Goal: Task Accomplishment & Management: Complete application form

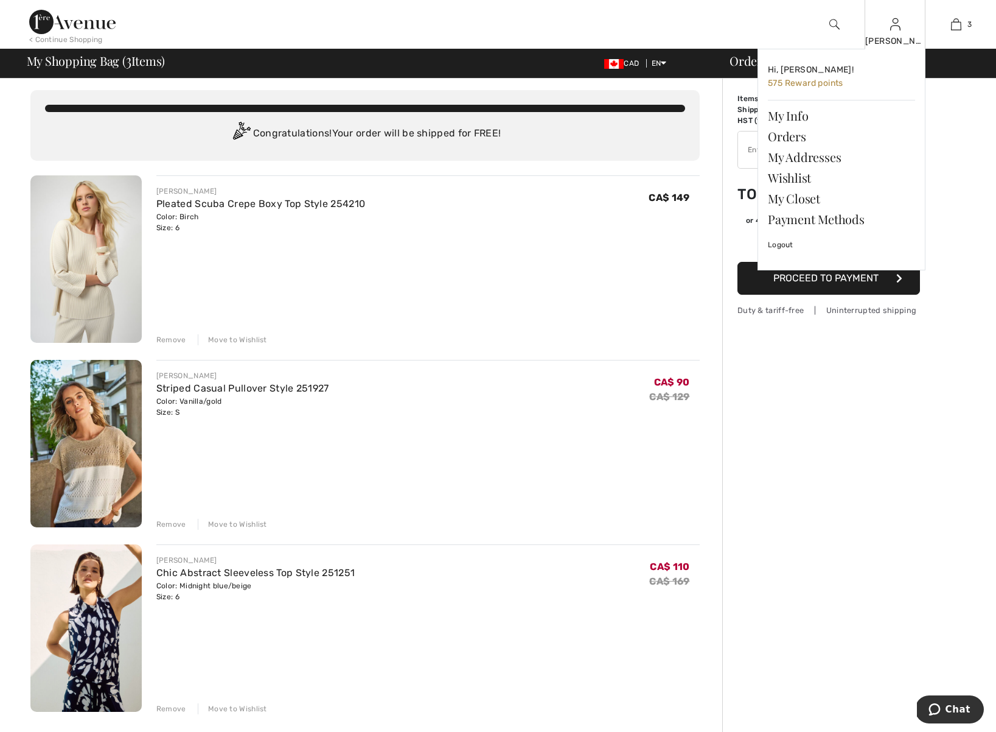
click at [895, 34] on div "Sharon Hi, Sharon! 575 Reward points My Info Orders My Addresses Wishlist My Cl…" at bounding box center [895, 24] width 61 height 49
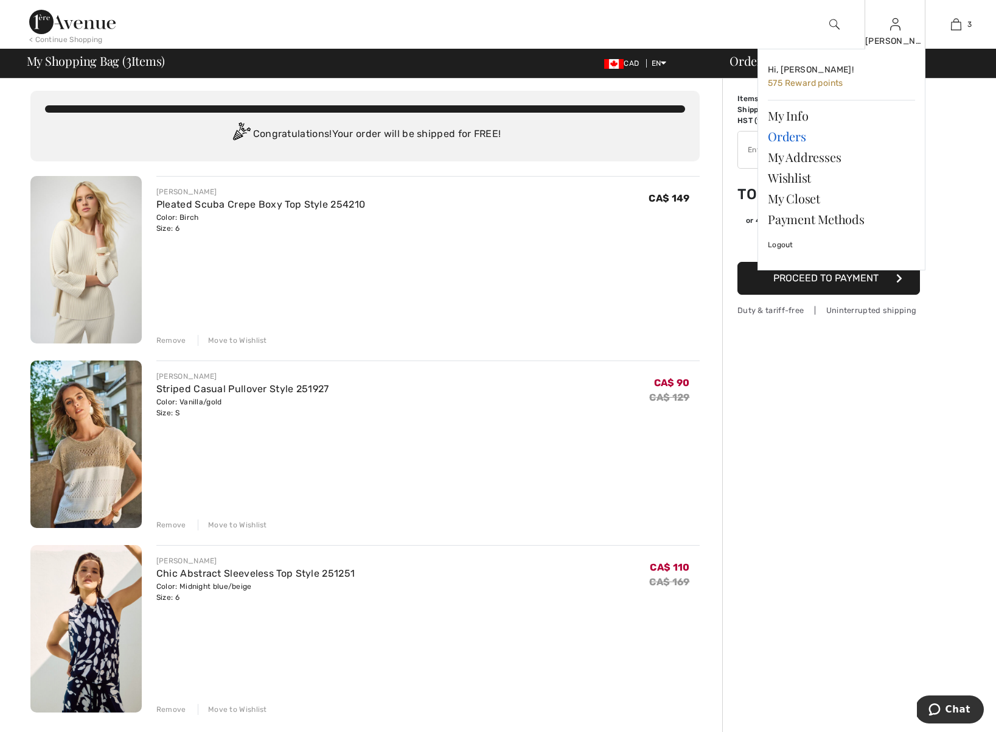
click at [794, 135] on link "Orders" at bounding box center [841, 136] width 147 height 21
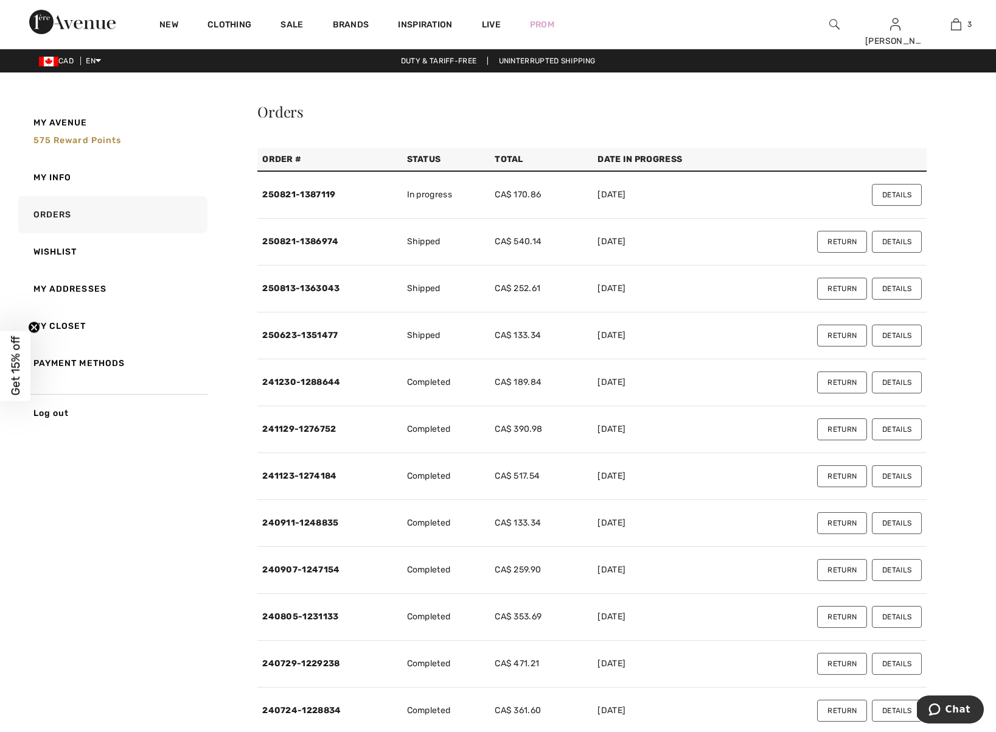
click at [839, 240] on button "Return" at bounding box center [842, 242] width 50 height 22
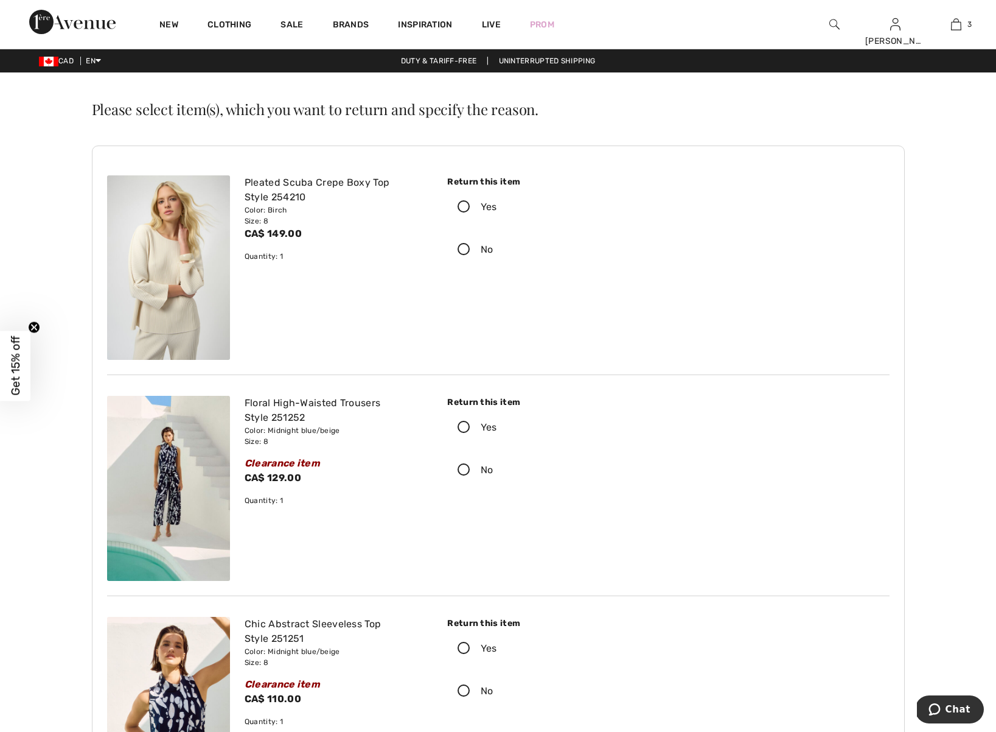
click at [465, 203] on icon at bounding box center [464, 207] width 32 height 13
click at [497, 203] on input "Yes" at bounding box center [501, 207] width 8 height 37
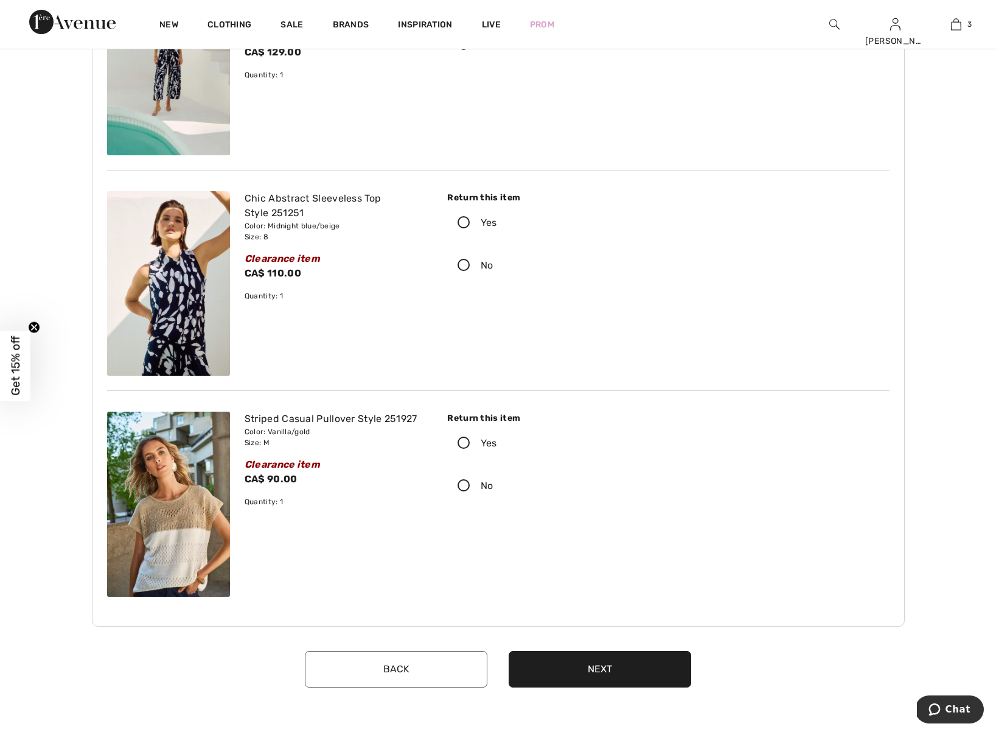
scroll to position [460, 0]
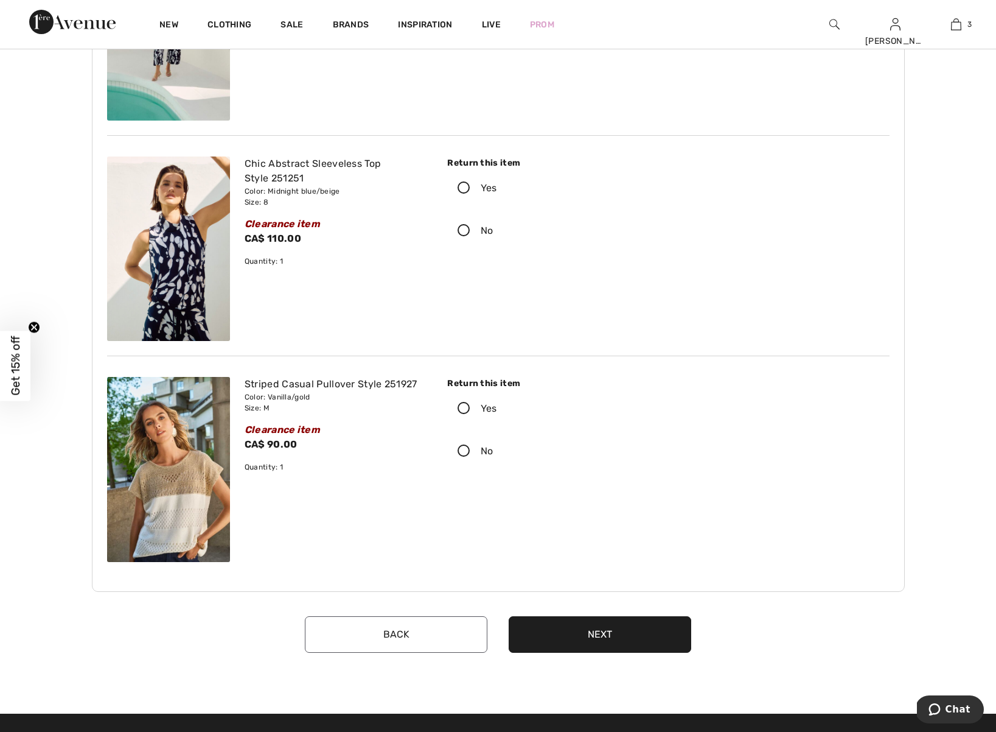
click at [464, 406] on icon at bounding box center [464, 408] width 32 height 13
click at [497, 406] on input "Yes" at bounding box center [501, 408] width 8 height 37
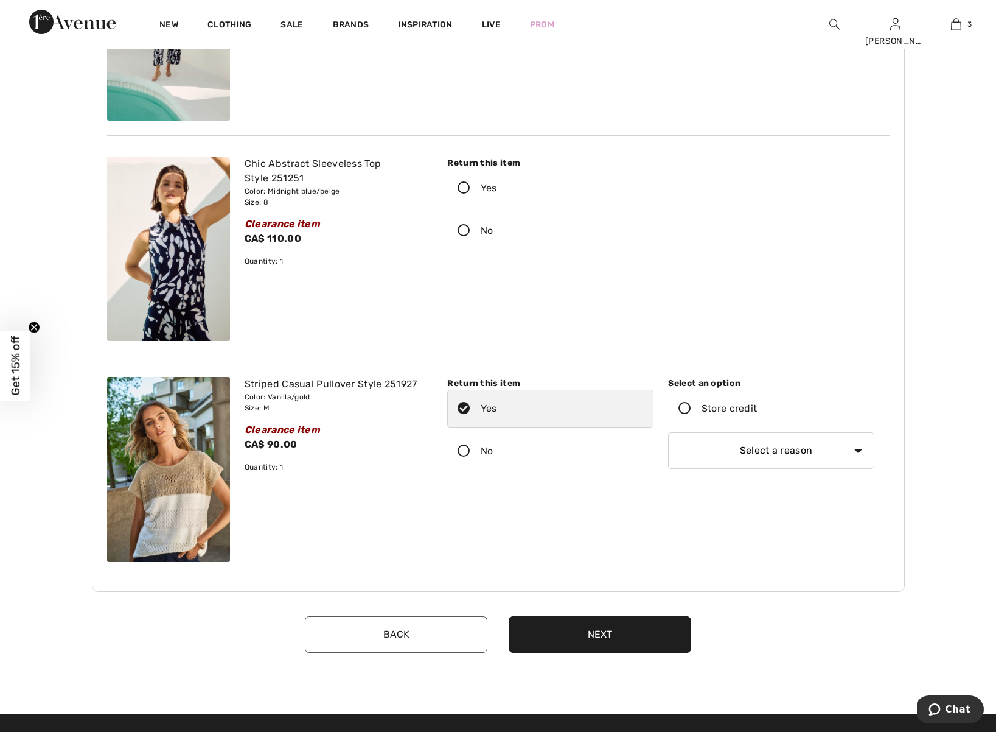
click at [858, 450] on select "Select a reason I received the wrong product or size My order arrived too late …" at bounding box center [771, 450] width 206 height 37
select select "6"
click at [684, 406] on icon at bounding box center [685, 408] width 32 height 13
click at [757, 406] on input "Store credit" at bounding box center [761, 408] width 8 height 37
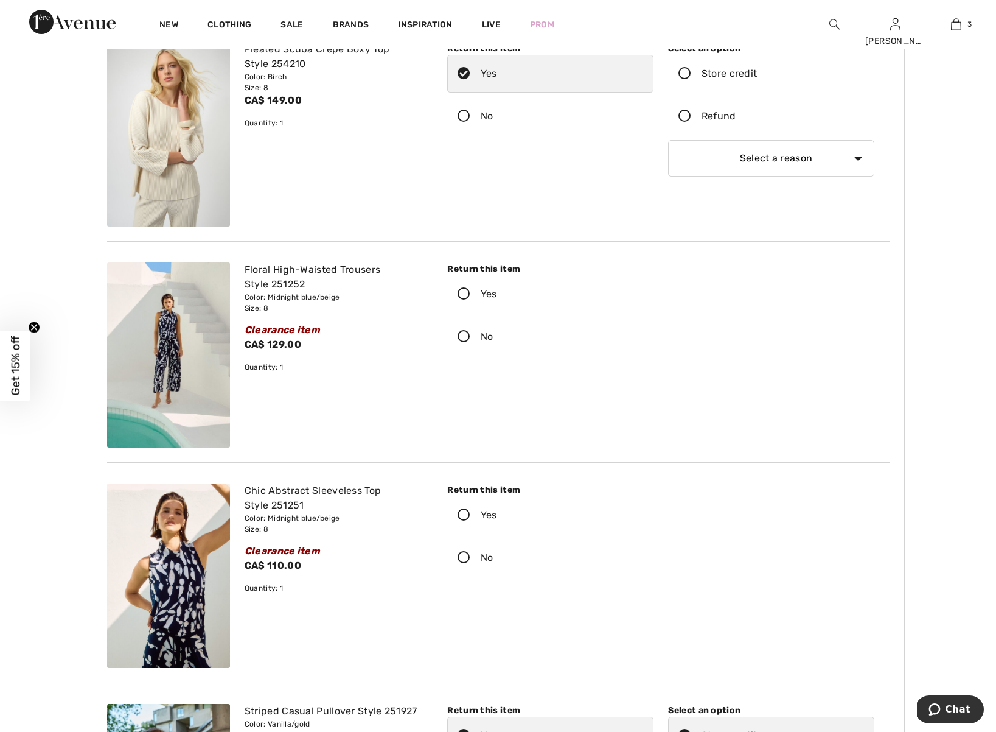
scroll to position [0, 0]
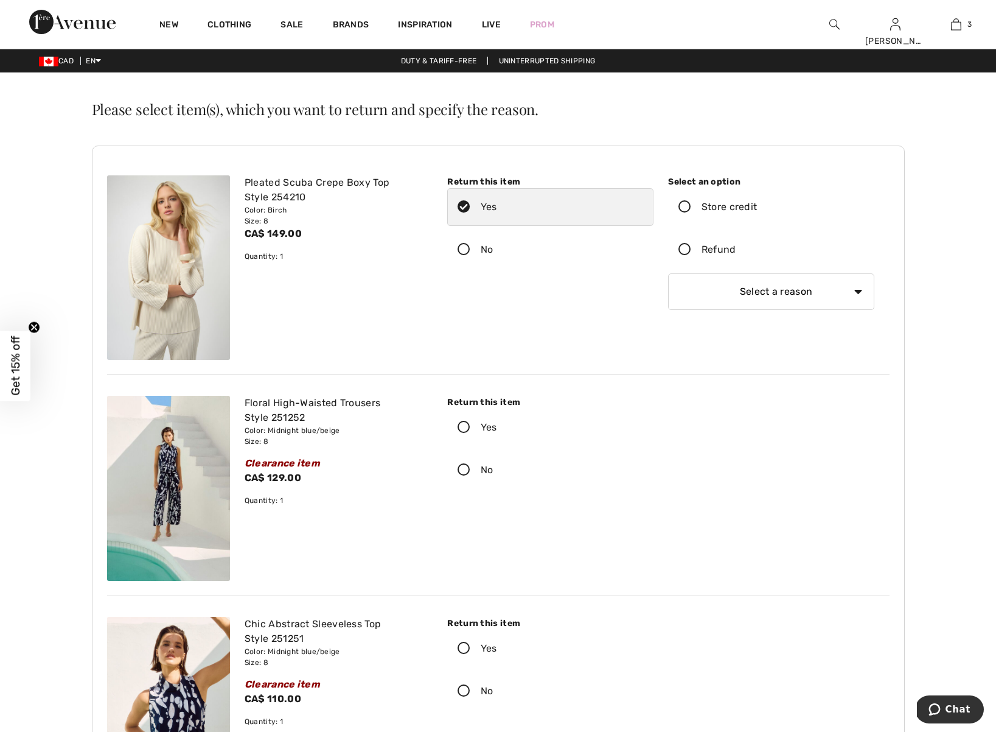
click at [778, 295] on select "Select a reason I received the wrong product or size My order arrived too late …" at bounding box center [771, 291] width 206 height 37
select select "6"
click at [685, 203] on icon at bounding box center [685, 207] width 32 height 13
click at [757, 203] on input "Store credit" at bounding box center [761, 207] width 8 height 37
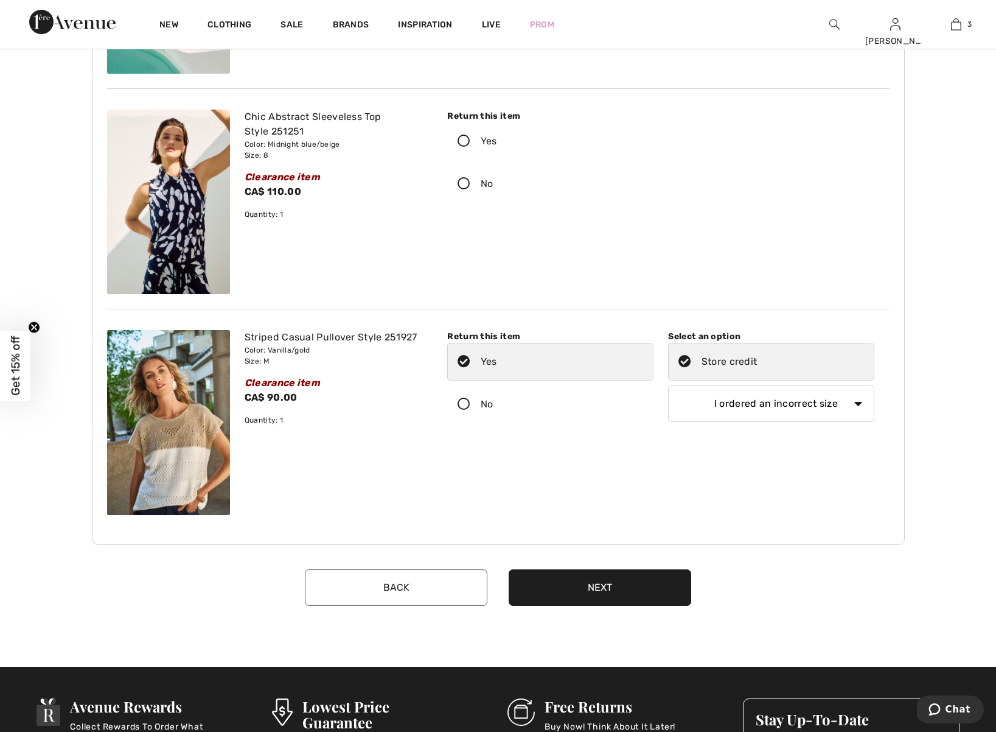
scroll to position [505, 0]
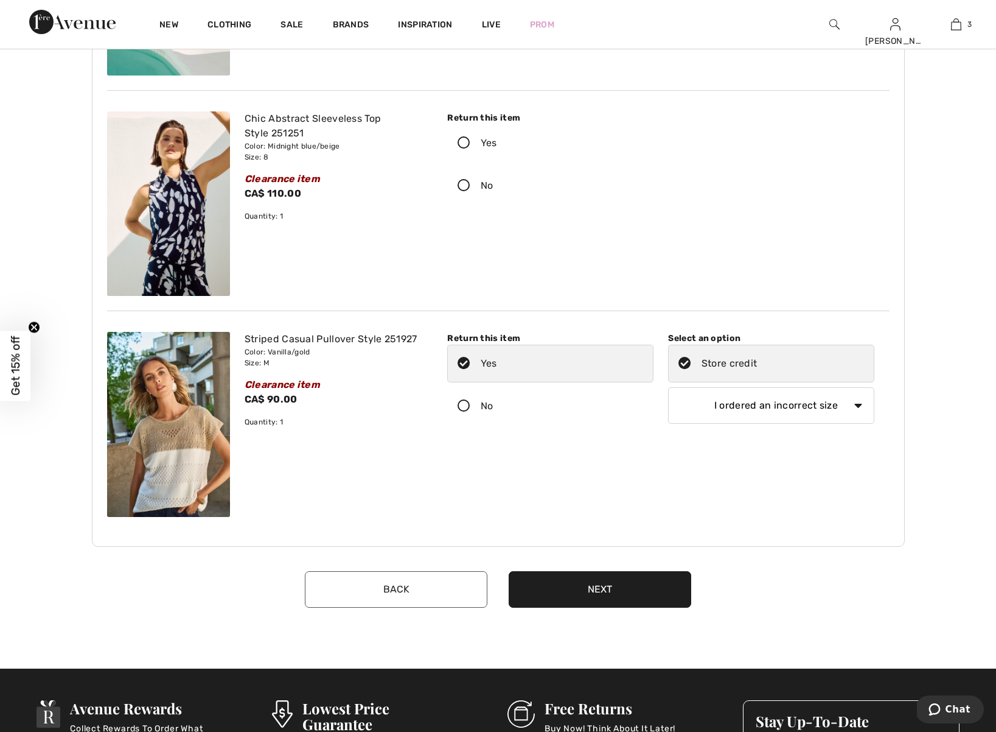
click at [620, 595] on button "Next" at bounding box center [600, 589] width 183 height 37
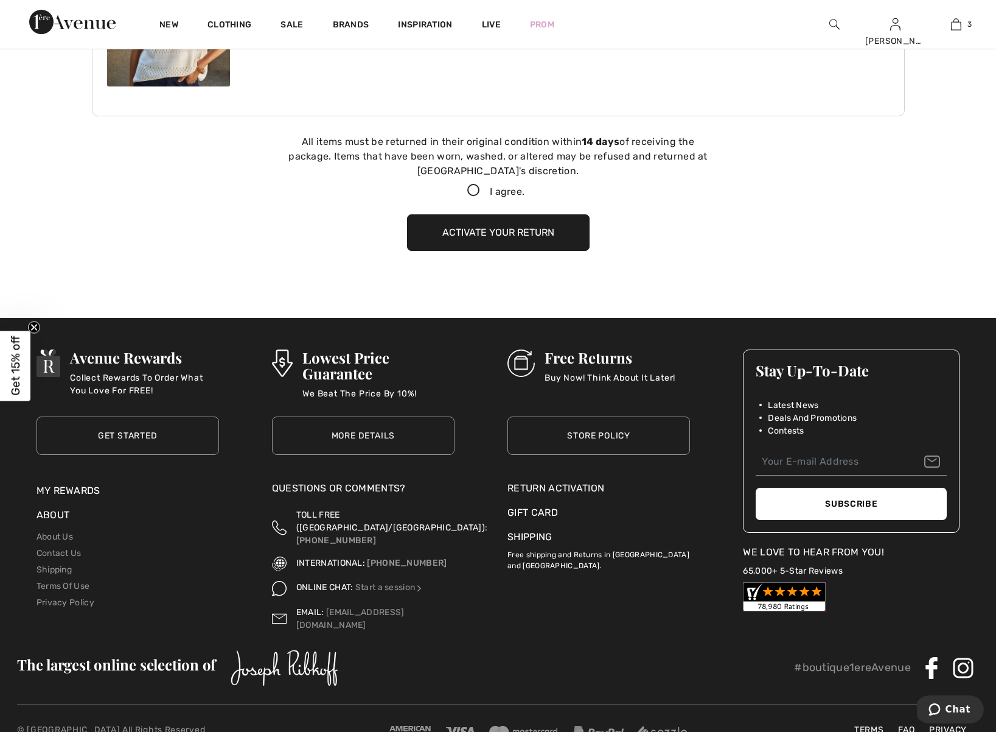
scroll to position [952, 0]
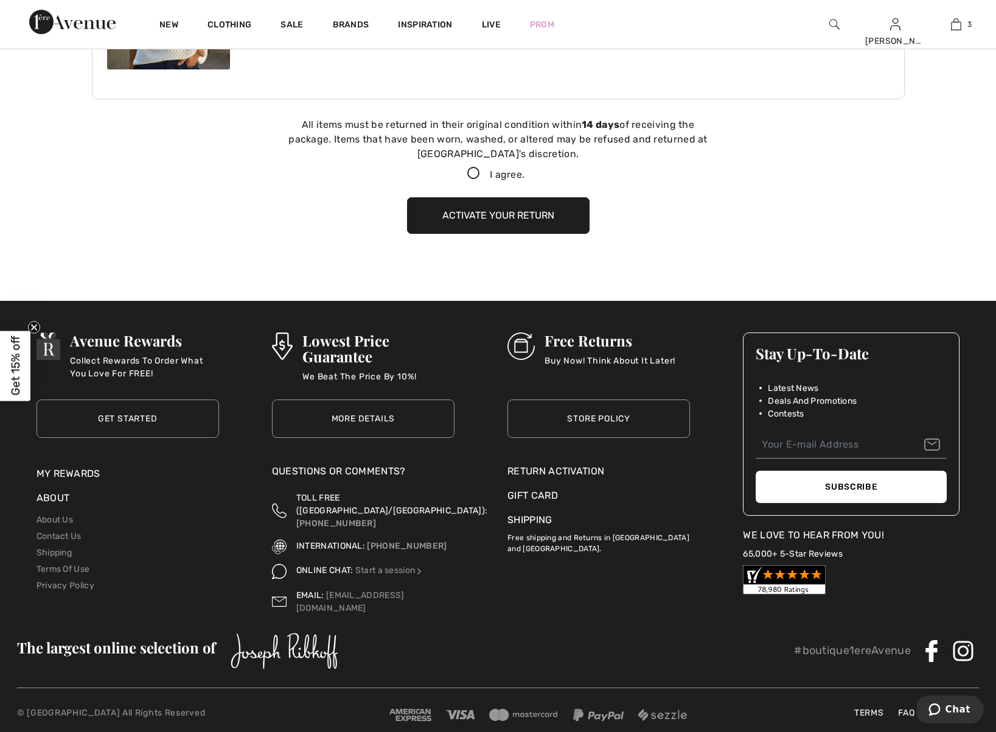
click at [473, 173] on icon at bounding box center [474, 173] width 32 height 13
click at [525, 173] on input "I agree." at bounding box center [529, 174] width 8 height 8
checkbox input "true"
click at [536, 219] on button "Activate your return" at bounding box center [498, 215] width 183 height 37
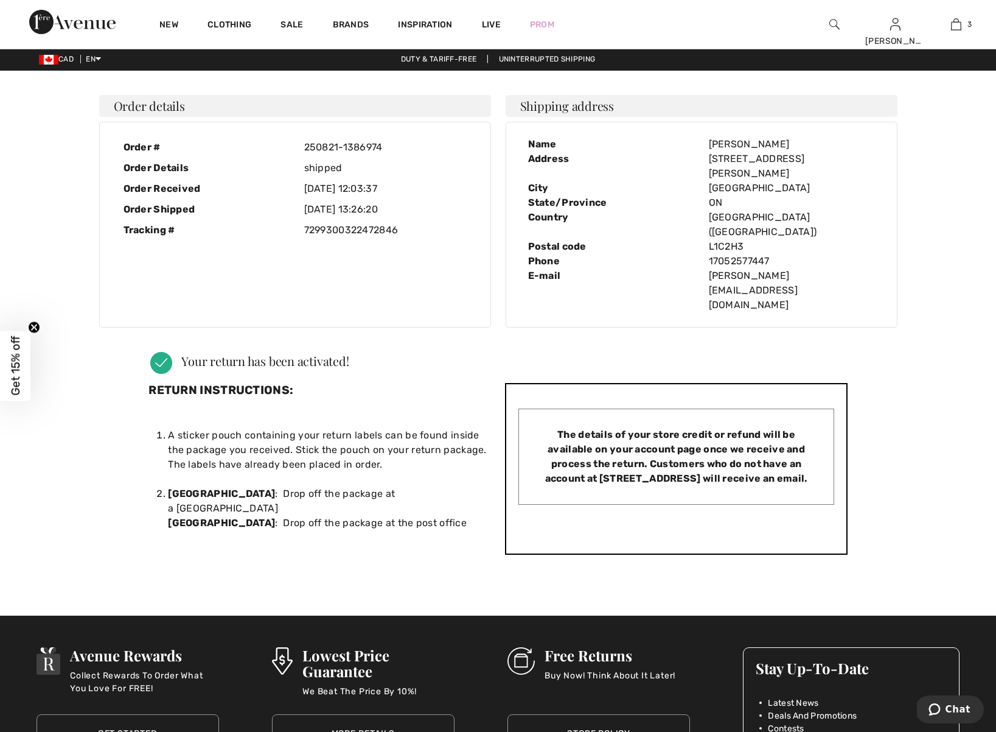
scroll to position [0, 0]
